Goal: Transaction & Acquisition: Purchase product/service

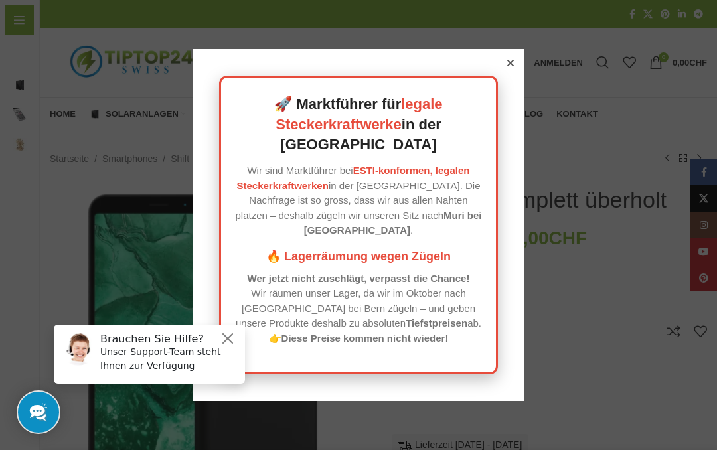
click at [509, 68] on div at bounding box center [358, 225] width 717 height 450
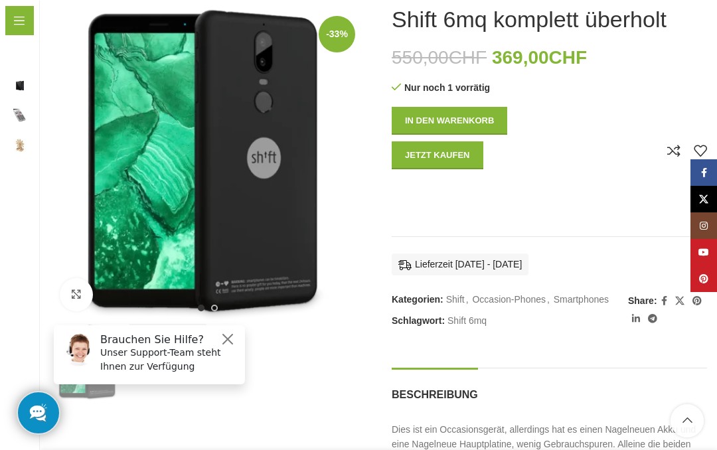
scroll to position [181, 0]
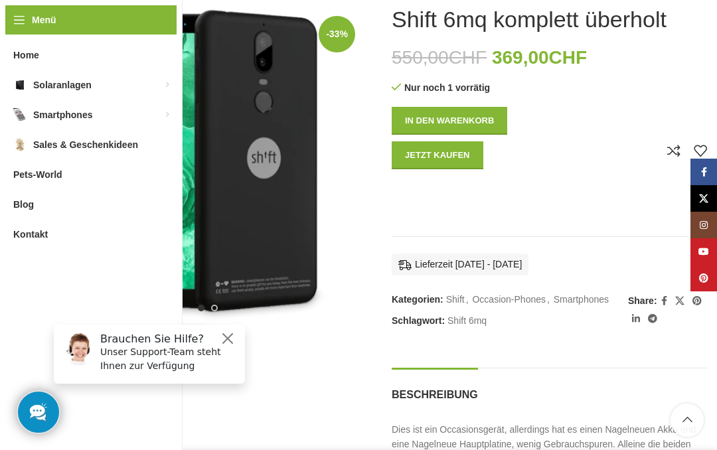
click at [440, 165] on button "Jetzt kaufen" at bounding box center [438, 155] width 92 height 28
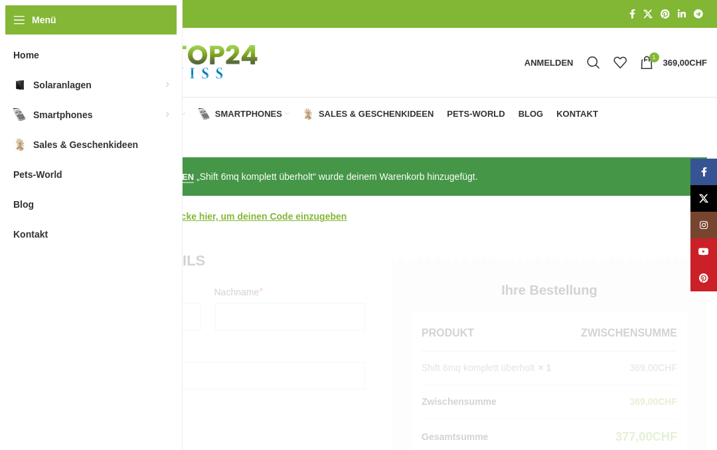
select select "**"
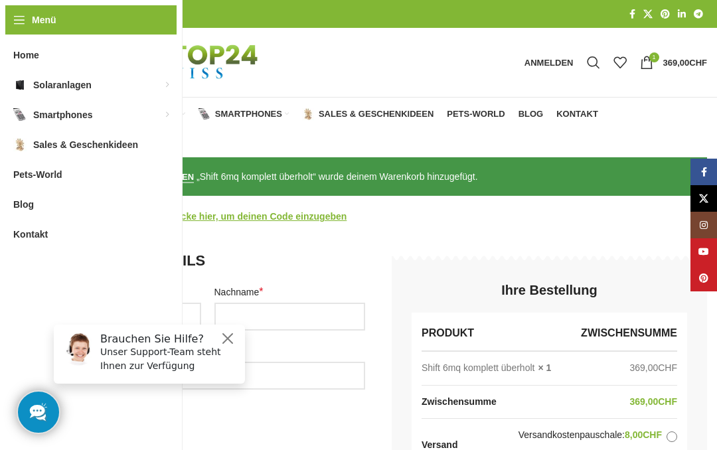
click at [680, 60] on bdi "369,00 CHF" at bounding box center [686, 63] width 44 height 10
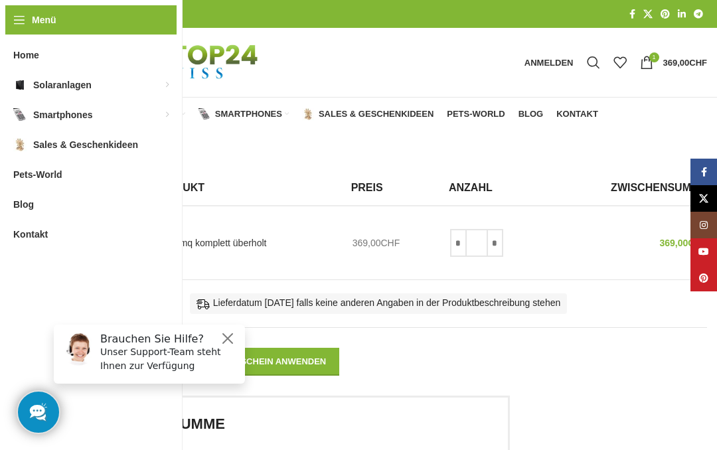
click at [450, 246] on input "*" at bounding box center [458, 243] width 17 height 28
type input "*"
